Goal: Task Accomplishment & Management: Use online tool/utility

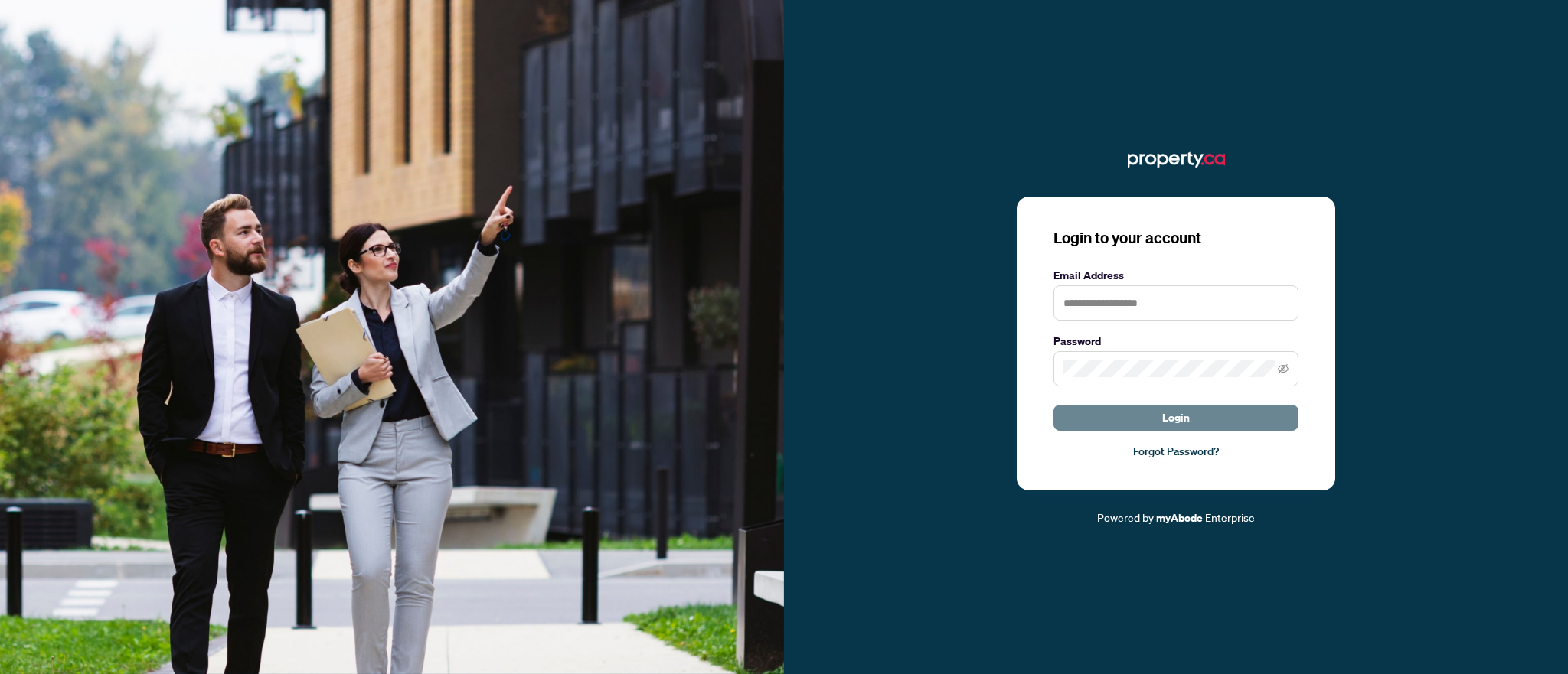
click at [1140, 415] on button "Login" at bounding box center [1176, 417] width 245 height 26
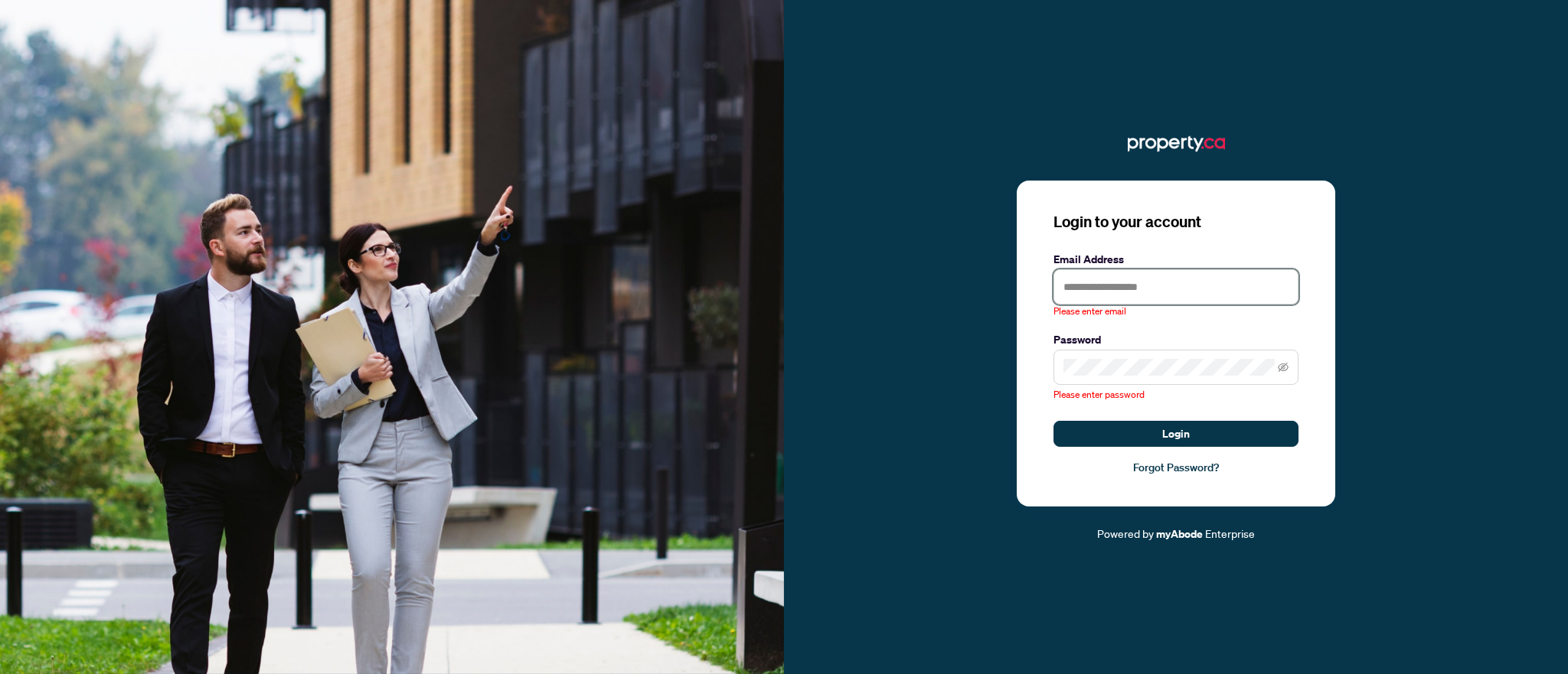
click at [1107, 290] on input "text" at bounding box center [1176, 287] width 245 height 36
type input "**********"
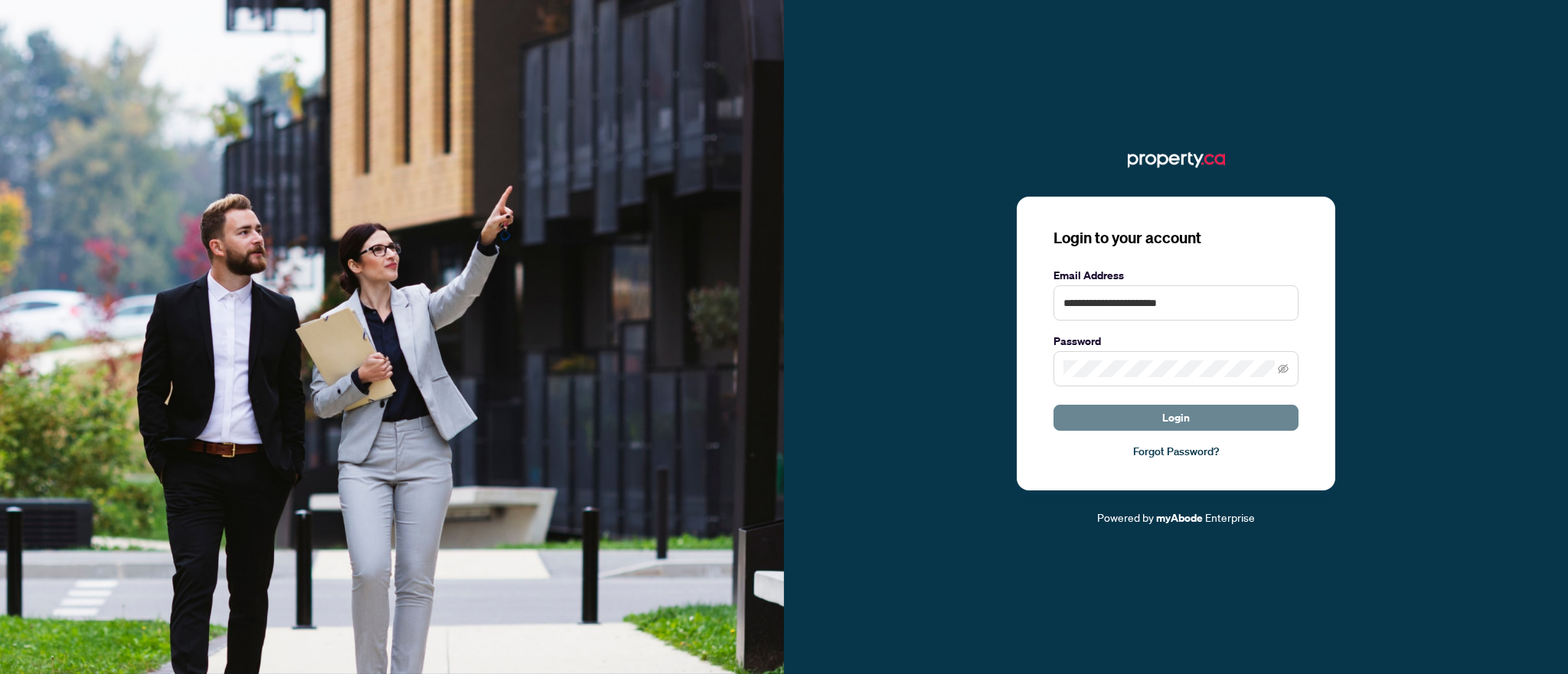
click at [1210, 422] on button "Login" at bounding box center [1176, 417] width 245 height 26
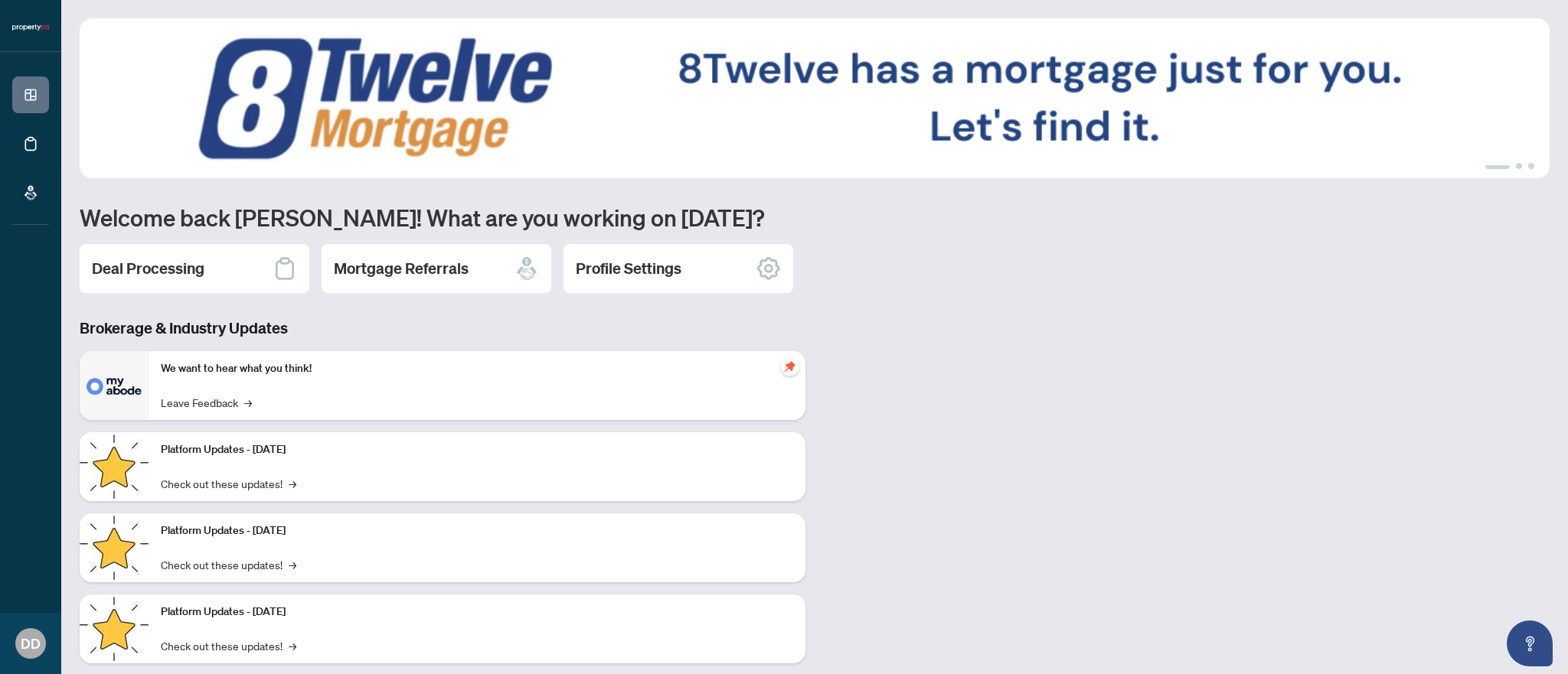
click at [1023, 94] on img at bounding box center [815, 98] width 1470 height 160
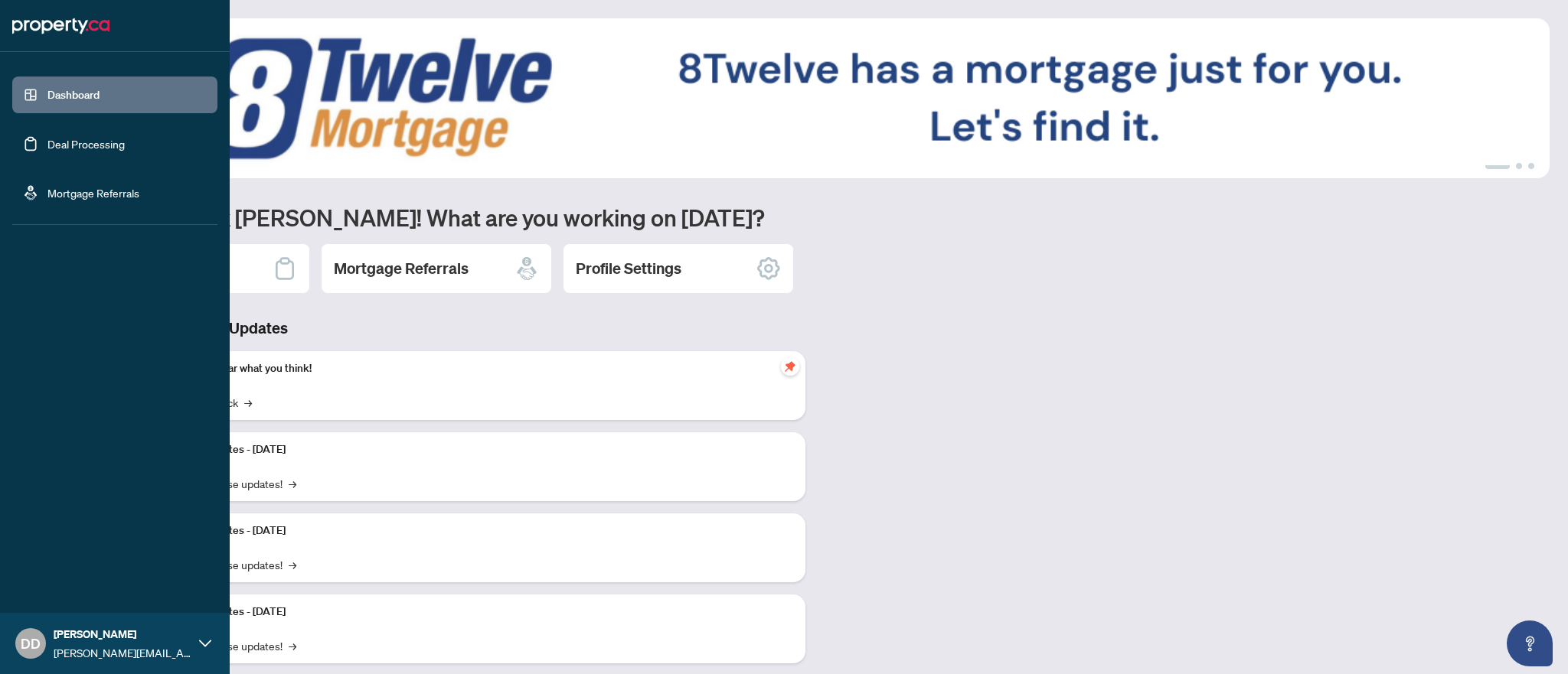
click at [56, 146] on link "Deal Processing" at bounding box center [86, 143] width 77 height 13
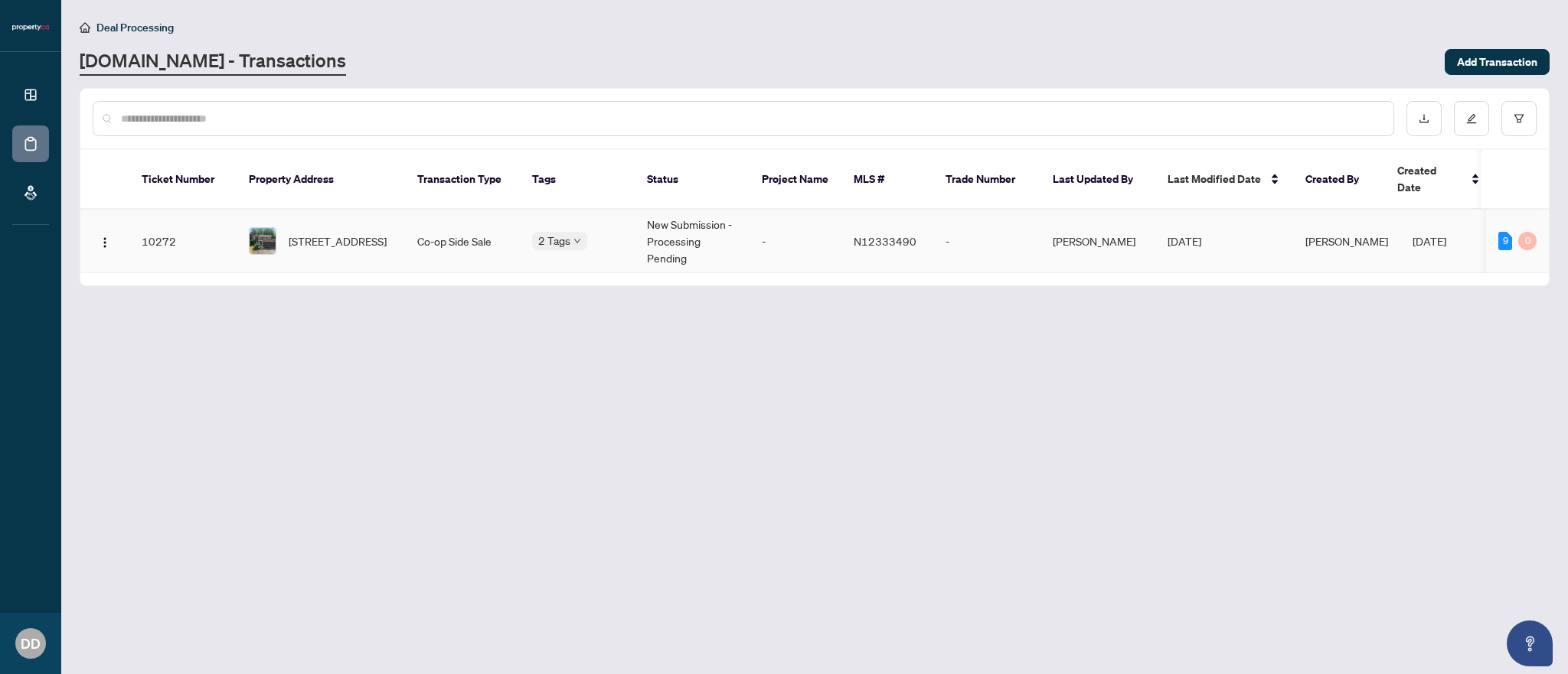
click at [1109, 221] on td "[PERSON_NAME]" at bounding box center [1098, 241] width 114 height 63
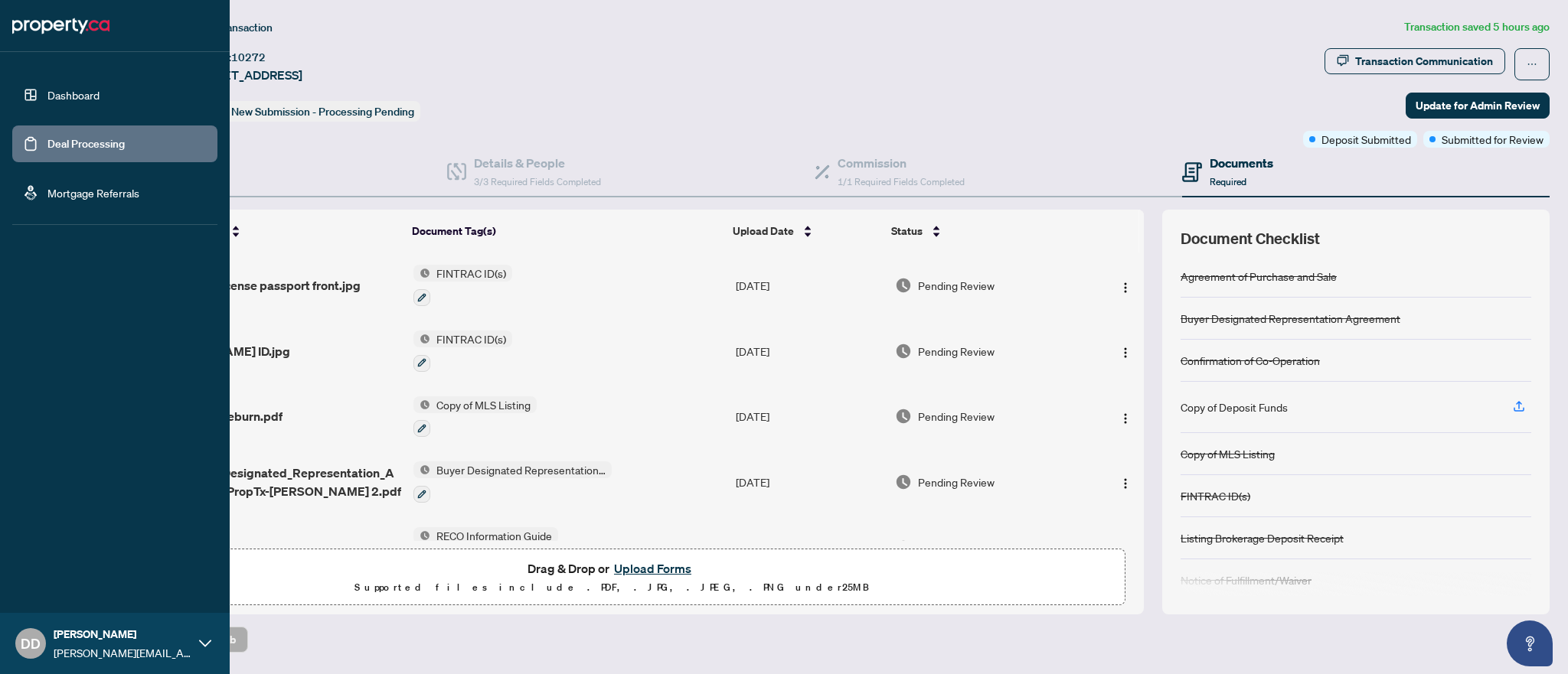
click at [77, 92] on link "Dashboard" at bounding box center [73, 95] width 52 height 13
